Goal: Transaction & Acquisition: Purchase product/service

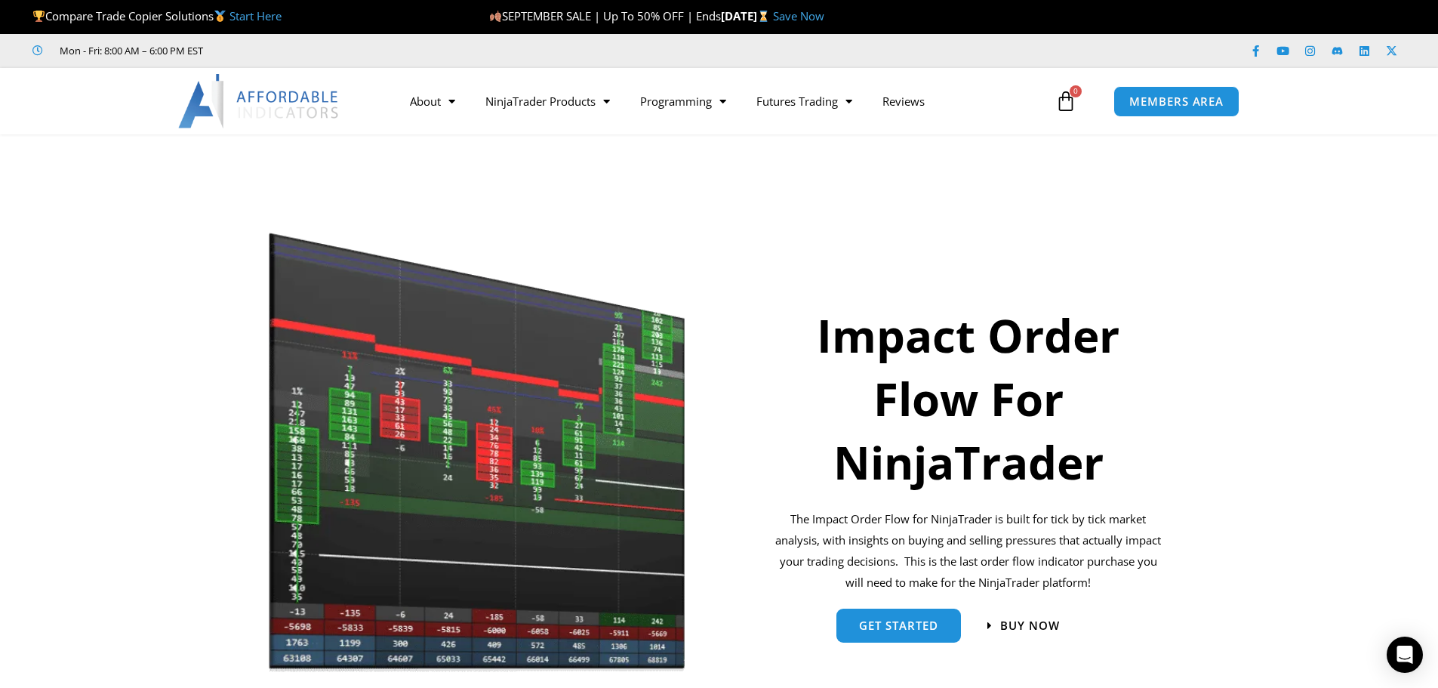
click at [824, 17] on link "Save Now" at bounding box center [798, 15] width 51 height 15
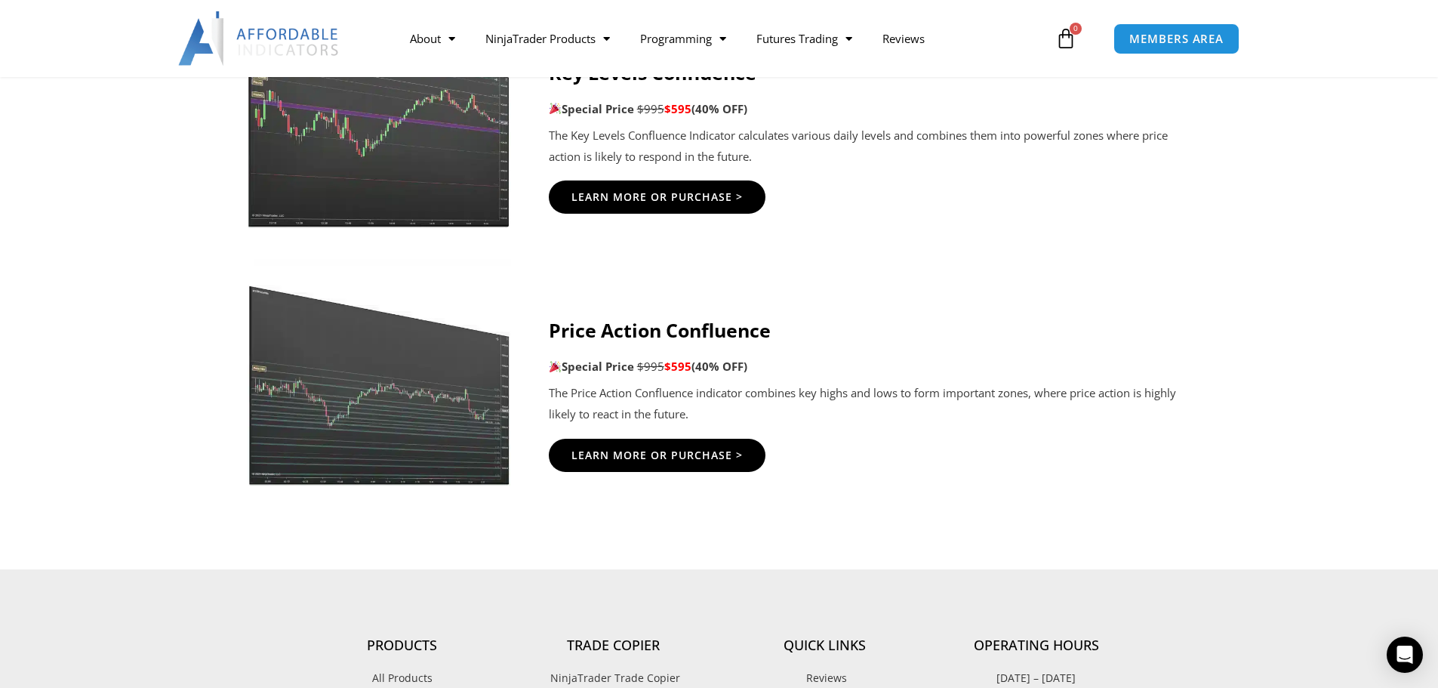
scroll to position [2793, 0]
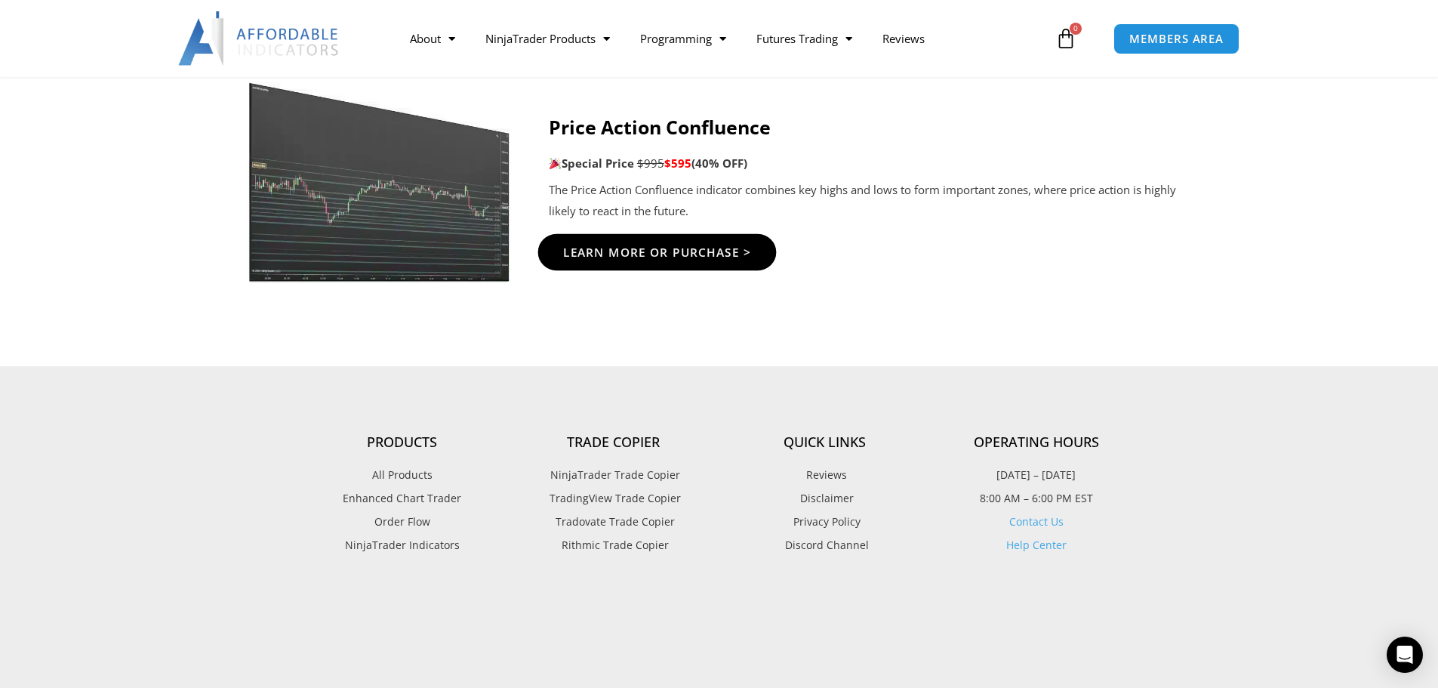
click at [670, 256] on span "Learn More Or Purchase >" at bounding box center [656, 251] width 189 height 11
